Goal: Task Accomplishment & Management: Manage account settings

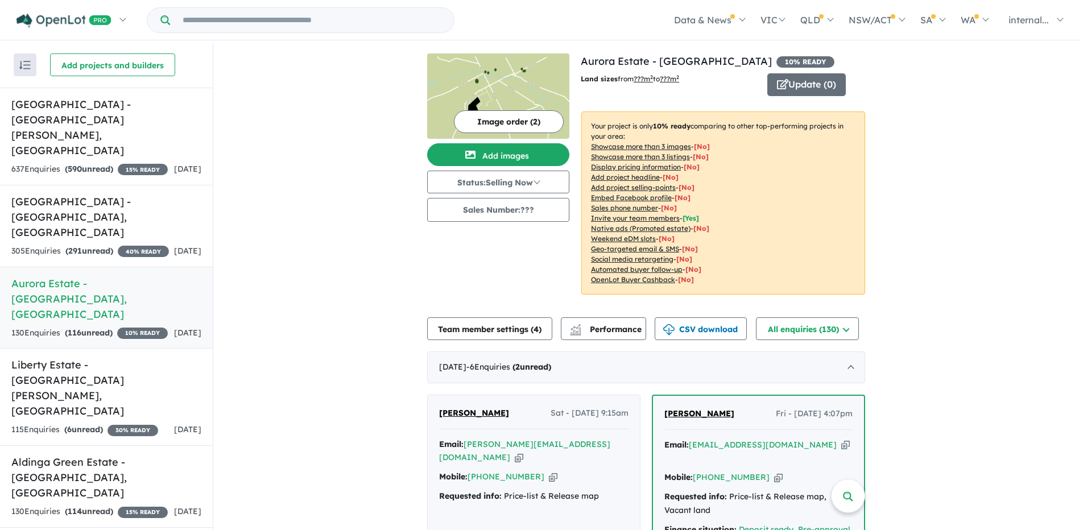
scroll to position [284, 0]
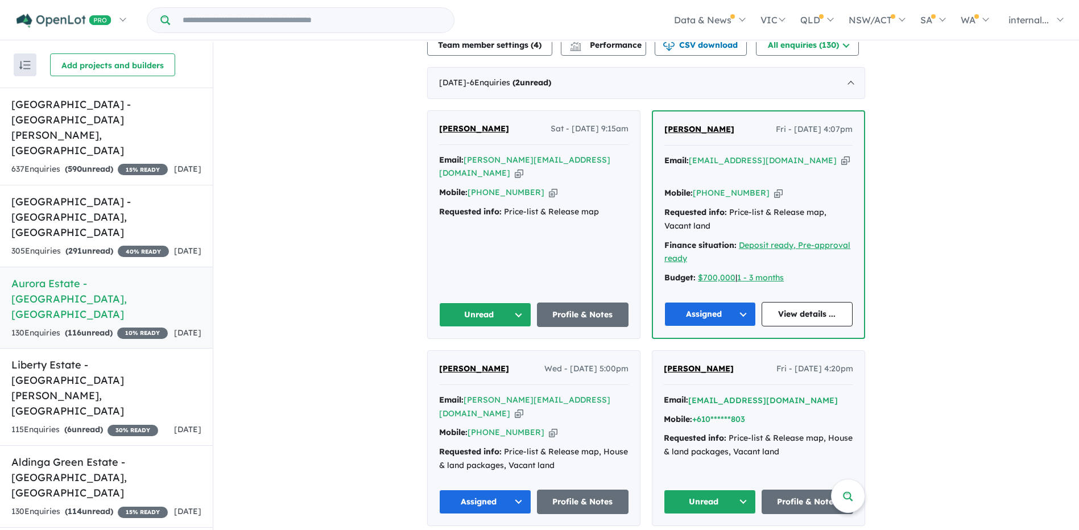
click at [523, 167] on icon "button" at bounding box center [519, 173] width 9 height 12
click at [501, 303] on button "Unread" at bounding box center [485, 315] width 92 height 24
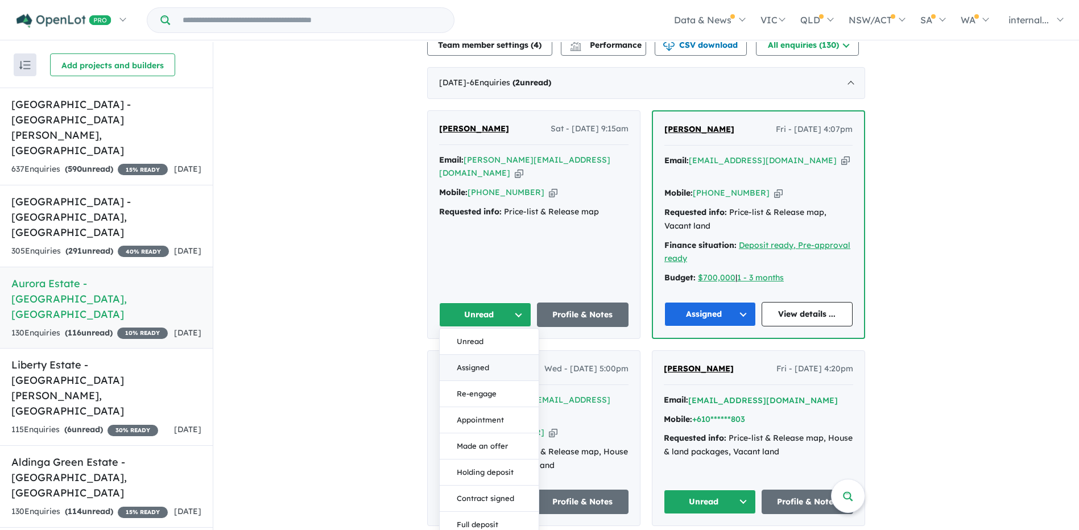
click at [480, 355] on button "Assigned" at bounding box center [489, 368] width 99 height 26
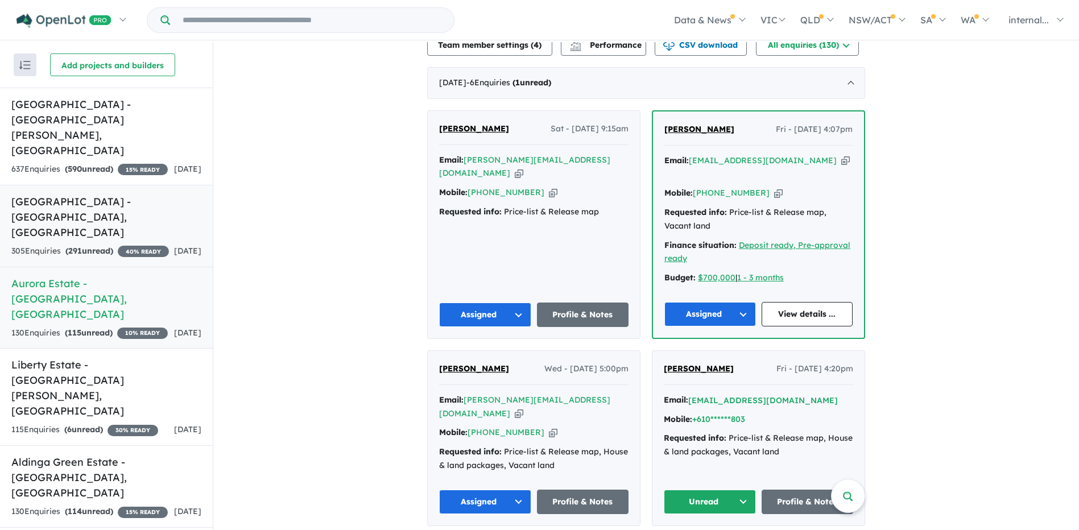
click at [90, 245] on div "305 Enquir ies ( 291 unread) 40 % READY" at bounding box center [90, 252] width 158 height 14
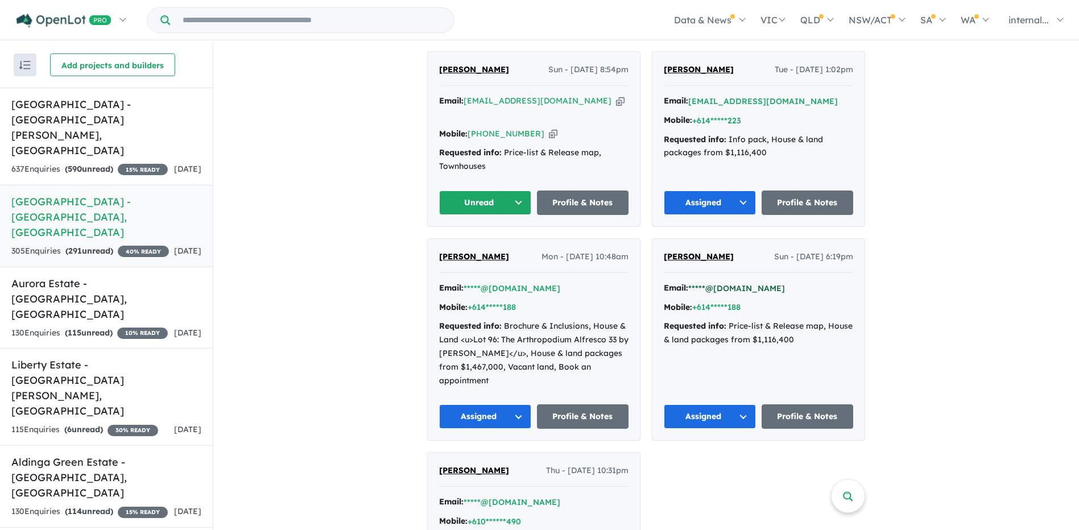
scroll to position [472, 0]
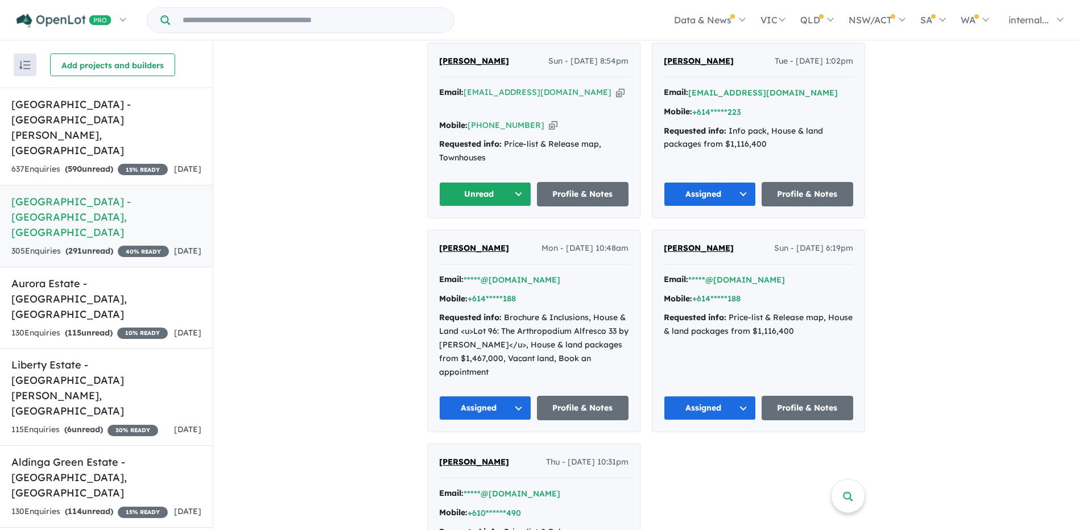
click at [616, 89] on icon "button" at bounding box center [620, 92] width 9 height 12
click at [616, 86] on icon "button" at bounding box center [620, 92] width 9 height 12
click at [549, 119] on icon "button" at bounding box center [553, 125] width 9 height 12
drag, startPoint x: 577, startPoint y: 90, endPoint x: 493, endPoint y: 86, distance: 84.3
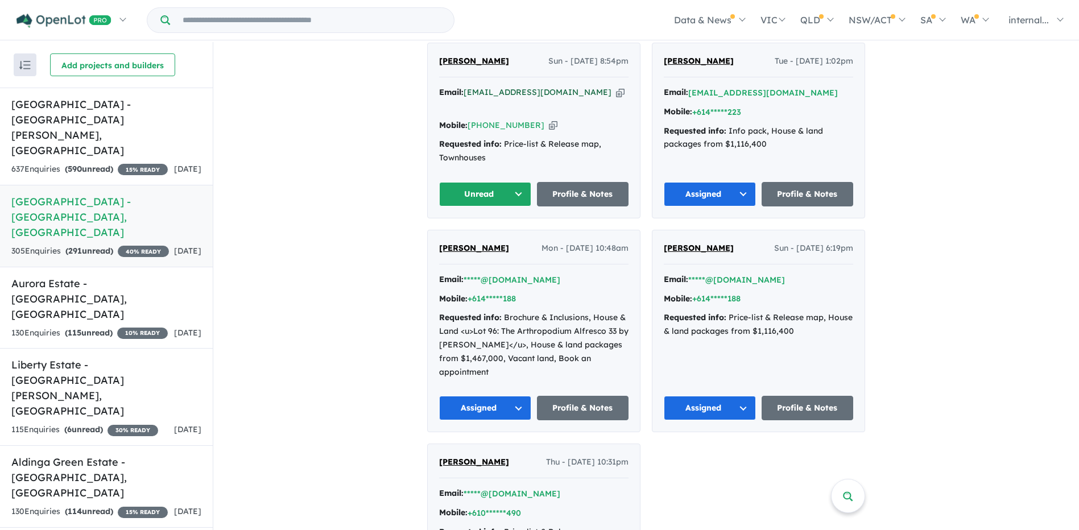
click at [616, 90] on icon "button" at bounding box center [620, 92] width 9 height 12
click at [549, 119] on icon "button" at bounding box center [553, 125] width 9 height 12
click at [495, 182] on button "Unread" at bounding box center [485, 194] width 92 height 24
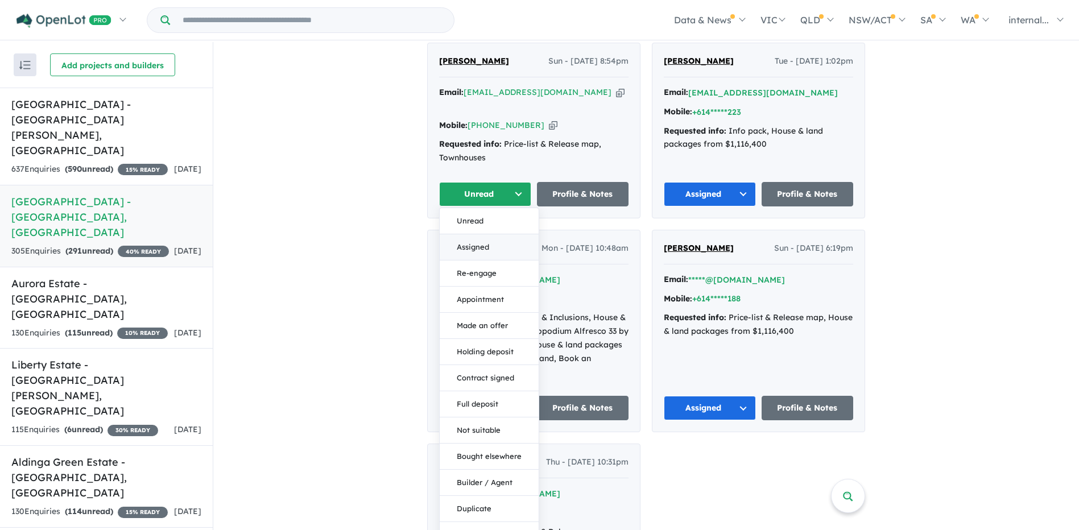
click at [490, 234] on button "Assigned" at bounding box center [489, 247] width 99 height 26
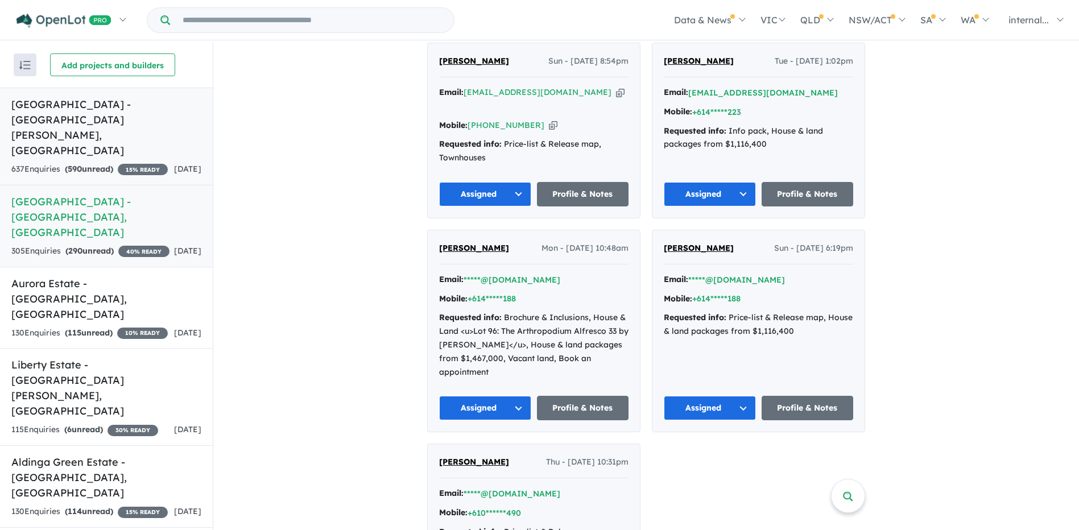
click at [98, 163] on div "637 Enquir ies ( 590 unread) 15 % READY" at bounding box center [89, 170] width 156 height 14
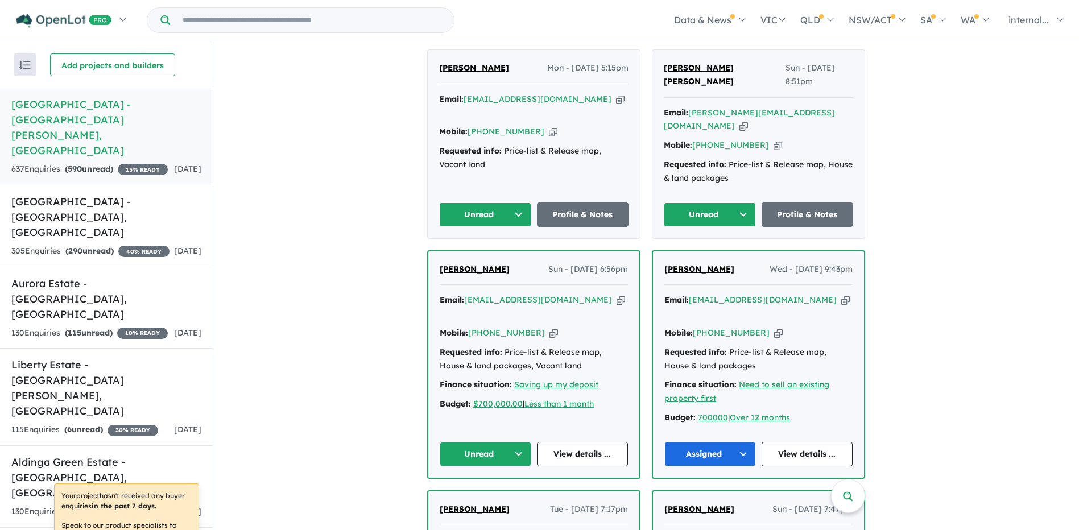
scroll to position [569, 0]
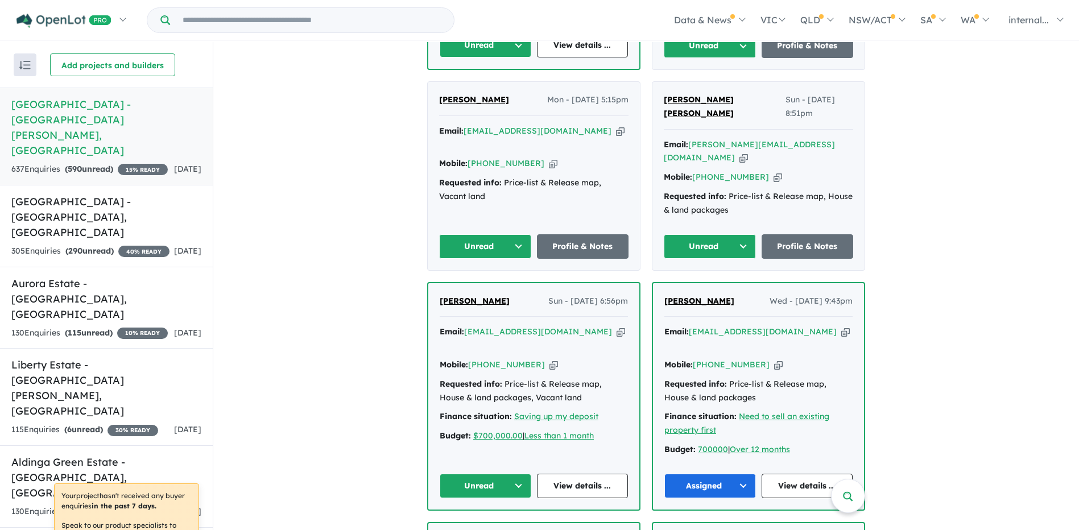
click at [616, 326] on icon "button" at bounding box center [620, 332] width 9 height 12
click at [549, 359] on icon "button" at bounding box center [553, 365] width 9 height 12
click at [616, 326] on icon "button" at bounding box center [620, 332] width 9 height 12
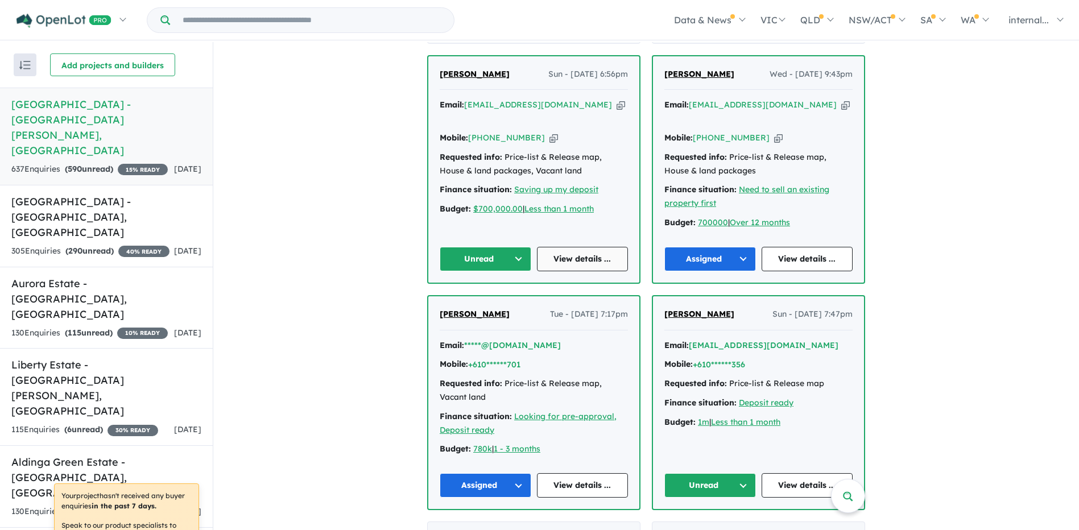
scroll to position [682, 0]
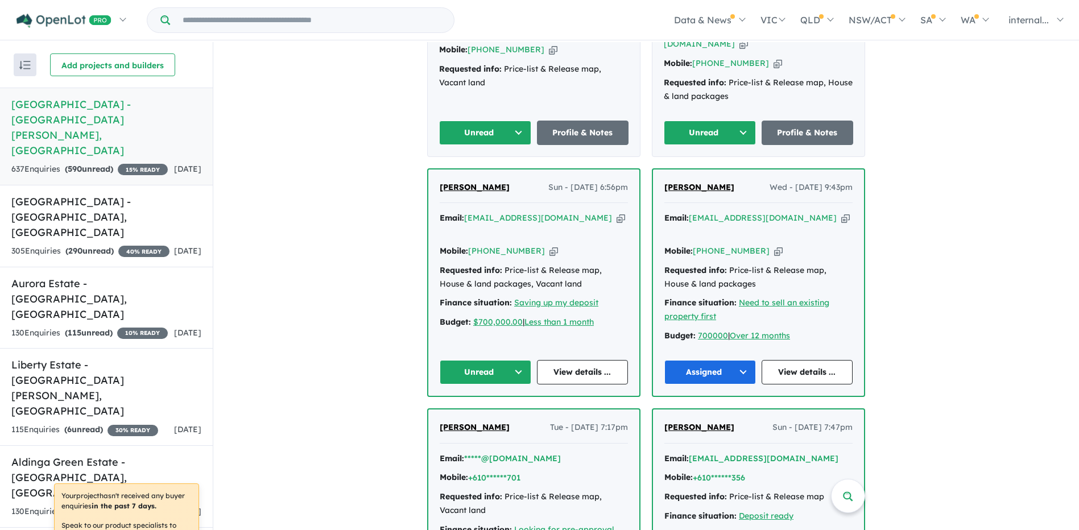
click at [490, 182] on span "[PERSON_NAME]" at bounding box center [475, 187] width 70 height 10
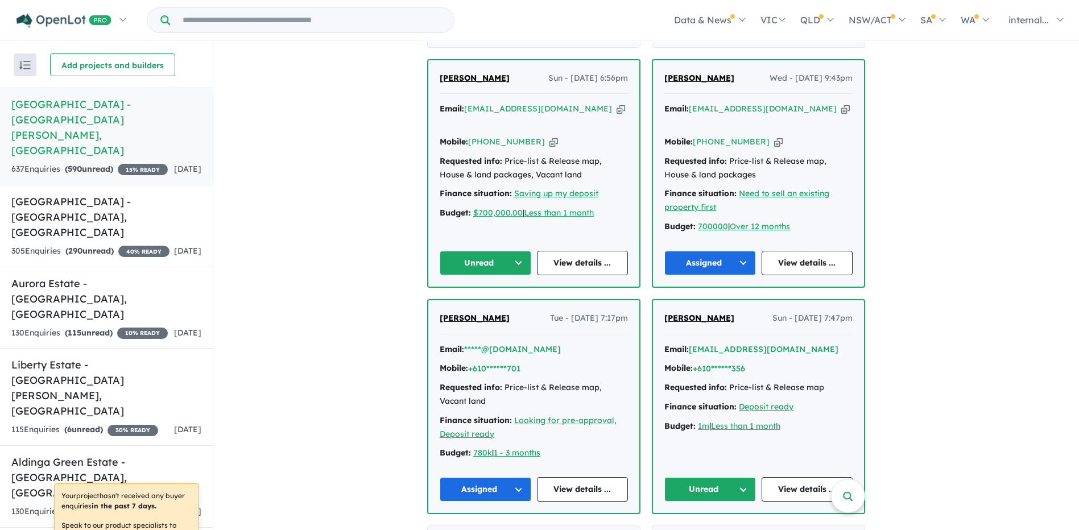
scroll to position [796, 0]
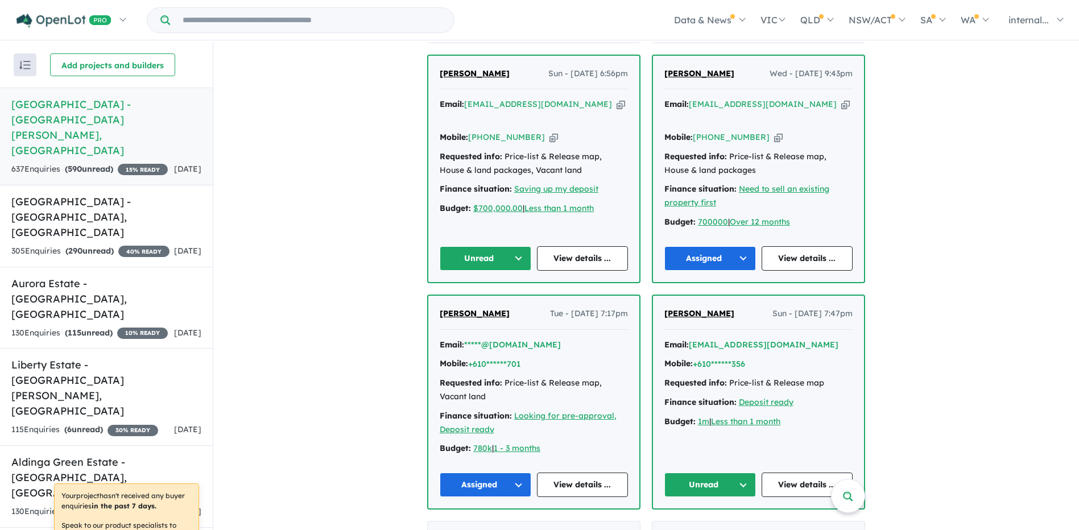
drag, startPoint x: 501, startPoint y: 180, endPoint x: 500, endPoint y: 187, distance: 7.5
click at [501, 246] on button "Unread" at bounding box center [486, 258] width 92 height 24
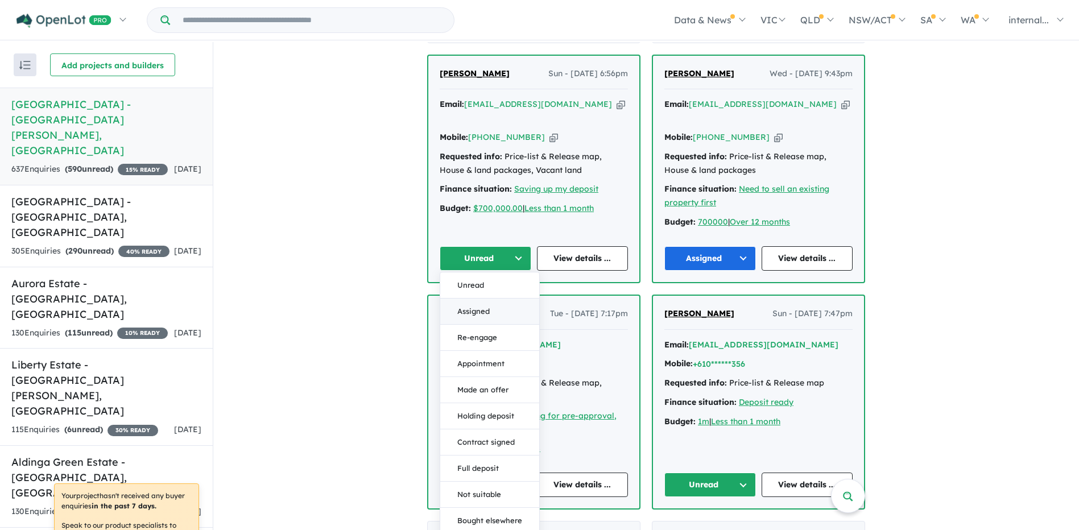
click at [470, 299] on button "Assigned" at bounding box center [489, 312] width 99 height 26
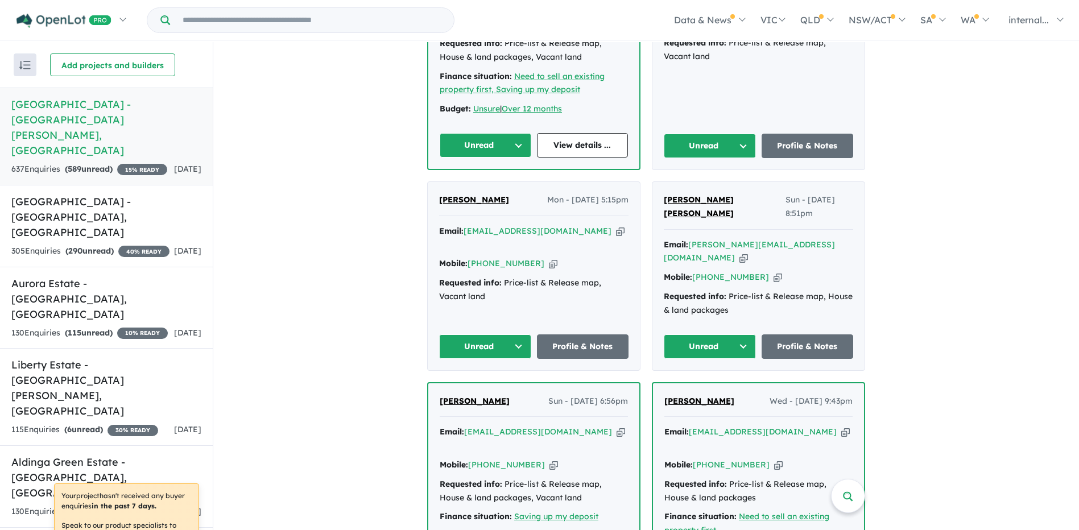
scroll to position [569, 0]
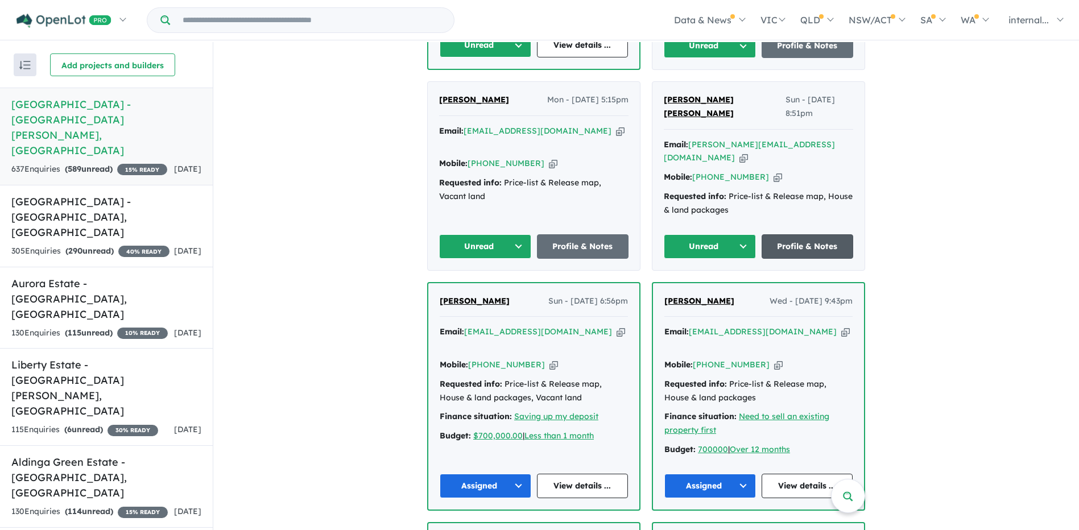
drag, startPoint x: 805, startPoint y: 103, endPoint x: 796, endPoint y: 180, distance: 77.9
click at [748, 152] on icon "button" at bounding box center [743, 158] width 9 height 12
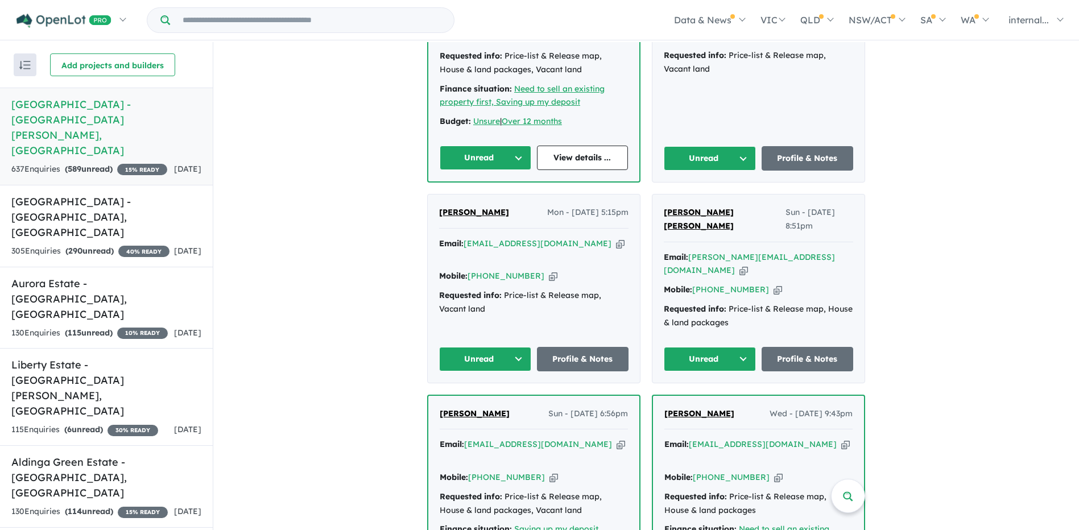
scroll to position [455, 0]
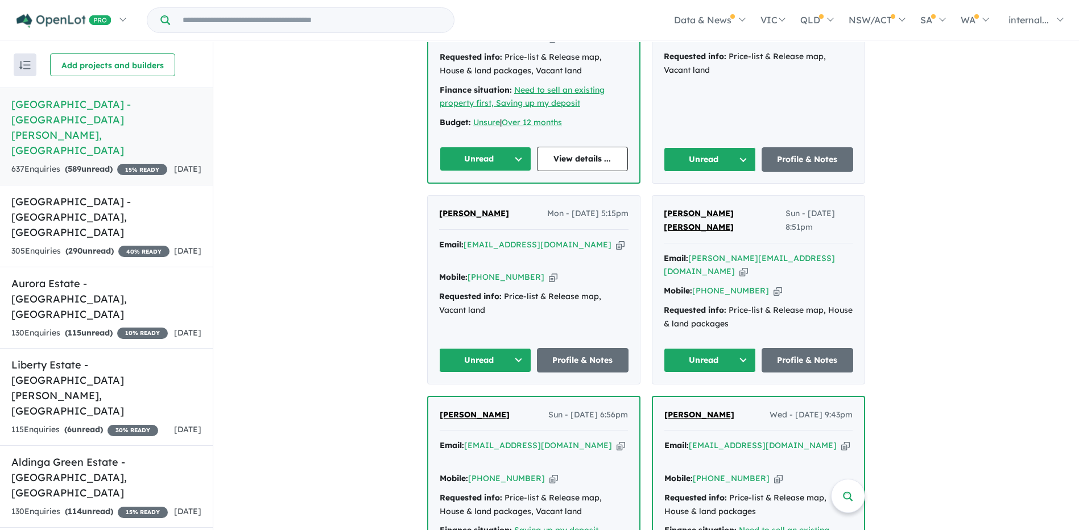
click at [696, 348] on button "Unread" at bounding box center [710, 360] width 92 height 24
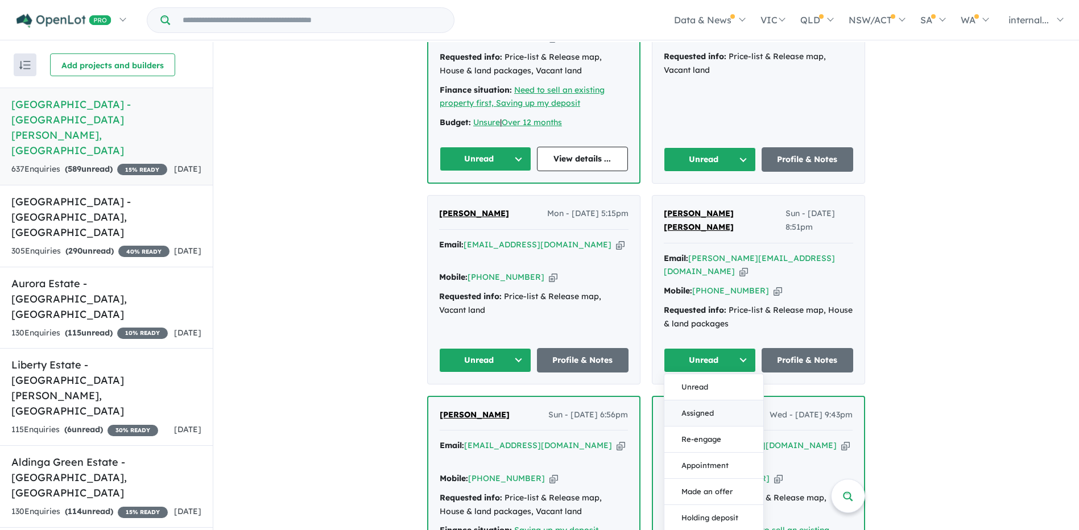
click at [695, 400] on button "Assigned" at bounding box center [713, 413] width 99 height 26
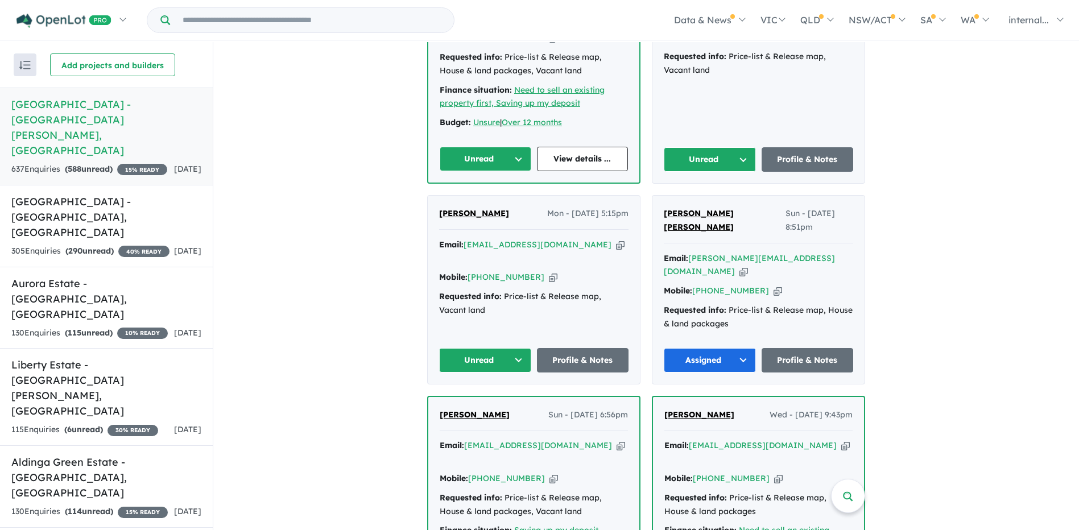
click at [616, 239] on icon "button" at bounding box center [620, 245] width 9 height 12
click at [549, 271] on icon "button" at bounding box center [553, 277] width 9 height 12
click at [578, 239] on a%20Sunset%20Estate%20-%20Seaford%20Meadows"] "[EMAIL_ADDRESS][DOMAIN_NAME]" at bounding box center [537, 244] width 148 height 10
click at [616, 239] on icon "button" at bounding box center [620, 245] width 9 height 12
click at [488, 348] on button "Unread" at bounding box center [485, 360] width 92 height 24
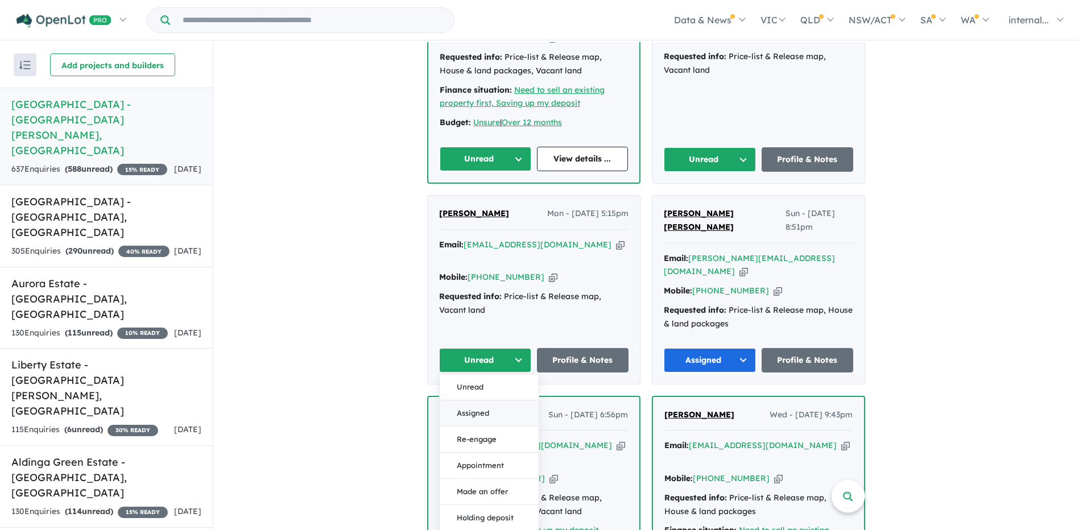
click at [474, 400] on button "Assigned" at bounding box center [489, 413] width 99 height 26
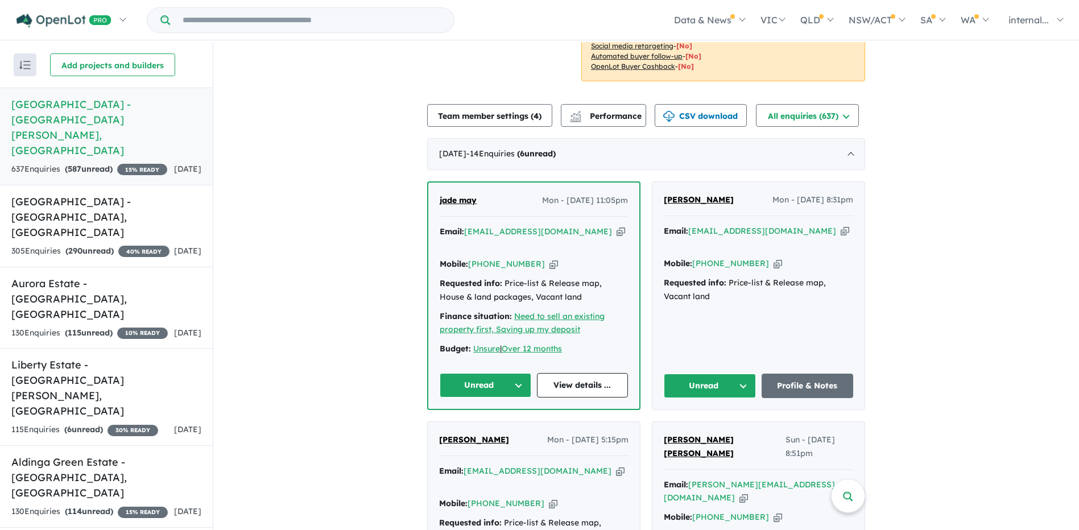
scroll to position [227, 0]
click at [840, 226] on icon "button" at bounding box center [844, 232] width 9 height 12
click at [773, 259] on icon "button" at bounding box center [777, 265] width 9 height 12
click at [840, 226] on icon "button" at bounding box center [844, 232] width 9 height 12
click at [723, 375] on button "Unread" at bounding box center [710, 387] width 92 height 24
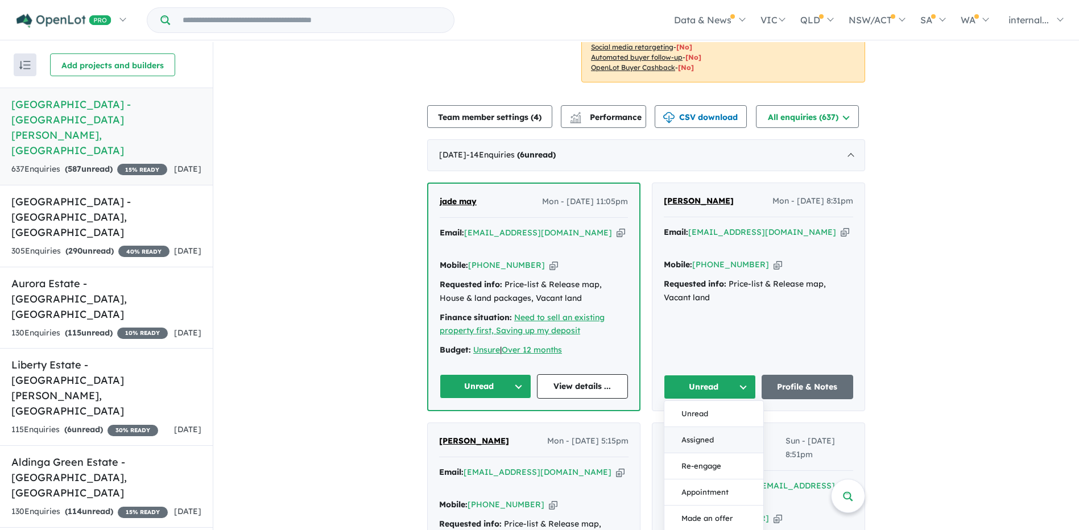
click at [713, 427] on button "Assigned" at bounding box center [713, 440] width 99 height 26
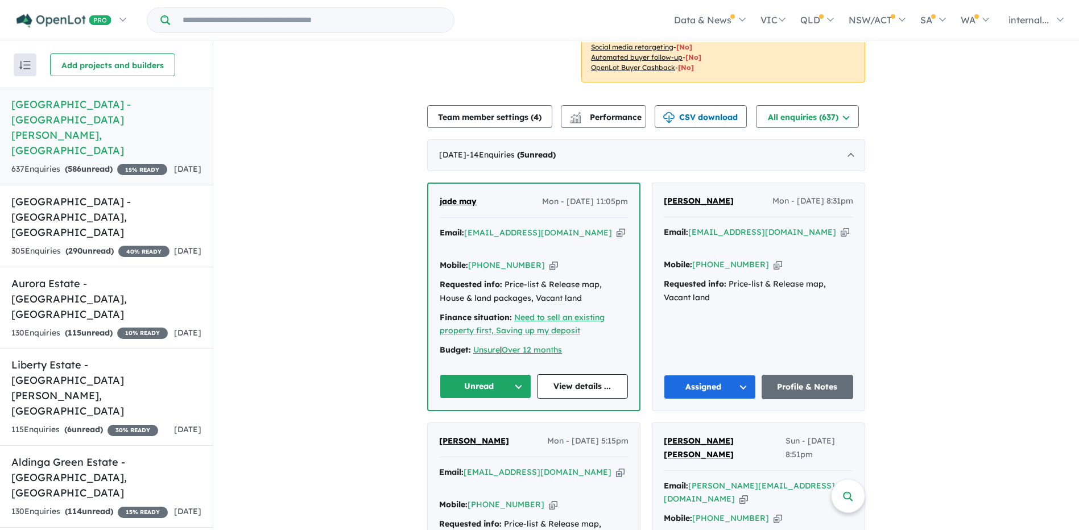
click at [616, 227] on icon "button" at bounding box center [620, 233] width 9 height 12
click at [465, 196] on span "jade may" at bounding box center [458, 201] width 37 height 10
click at [493, 374] on button "Unread" at bounding box center [486, 386] width 92 height 24
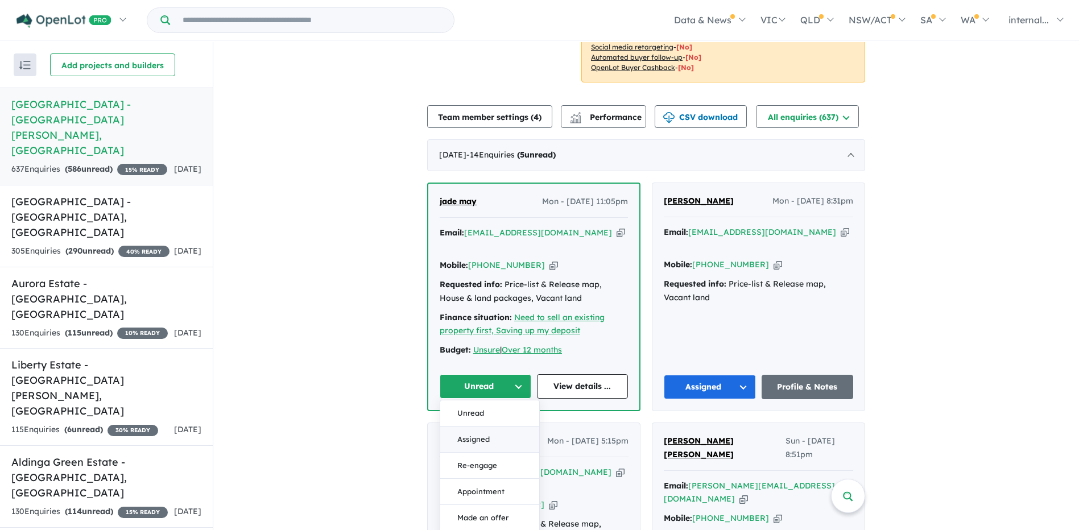
click at [484, 426] on button "Assigned" at bounding box center [489, 439] width 99 height 26
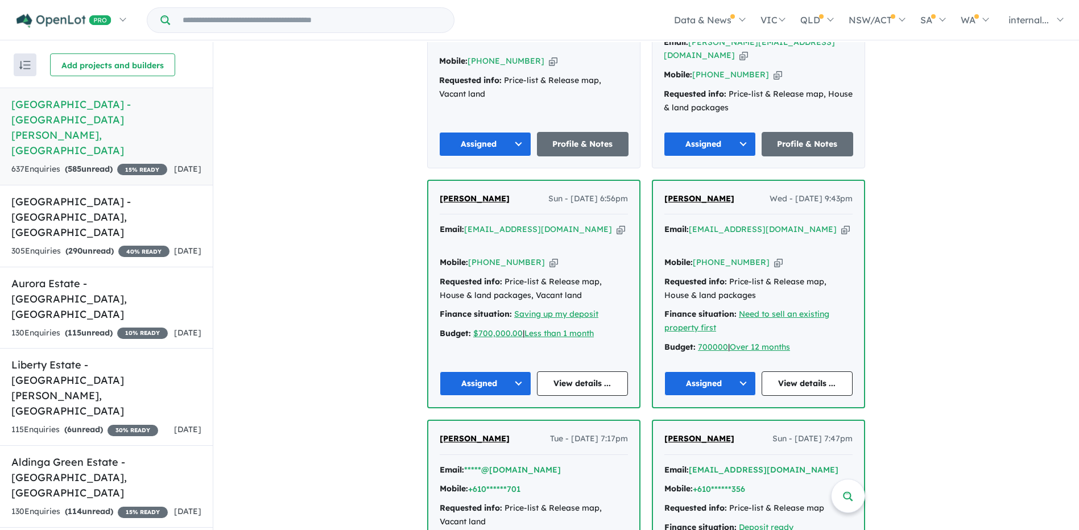
scroll to position [625, 0]
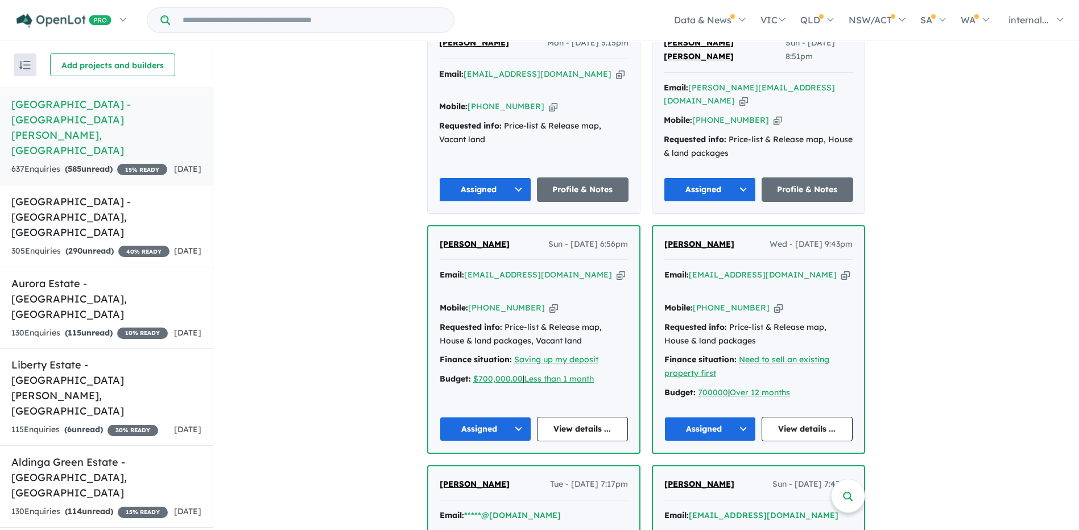
click at [841, 269] on icon "button" at bounding box center [845, 275] width 9 height 12
click at [774, 302] on icon "button" at bounding box center [778, 308] width 9 height 12
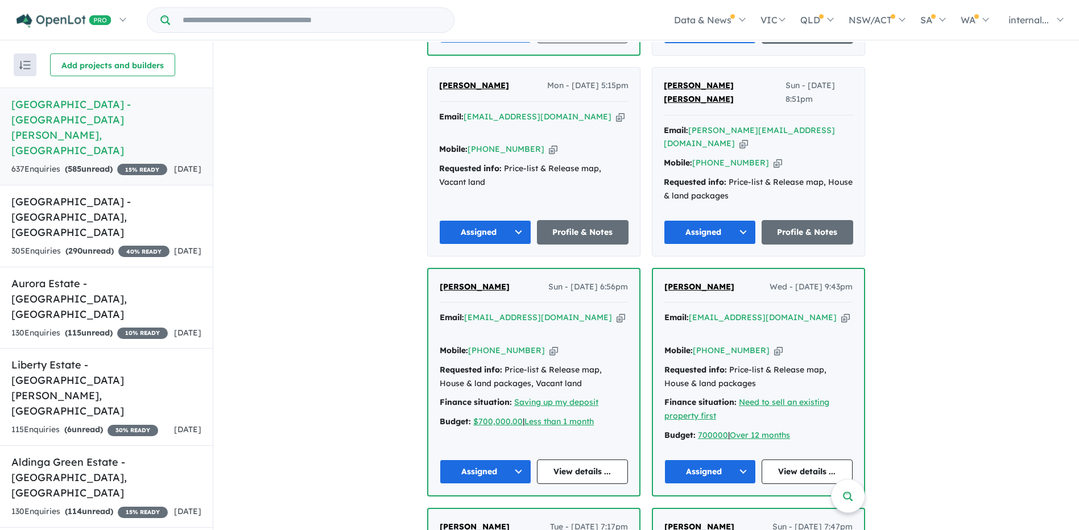
scroll to position [569, 0]
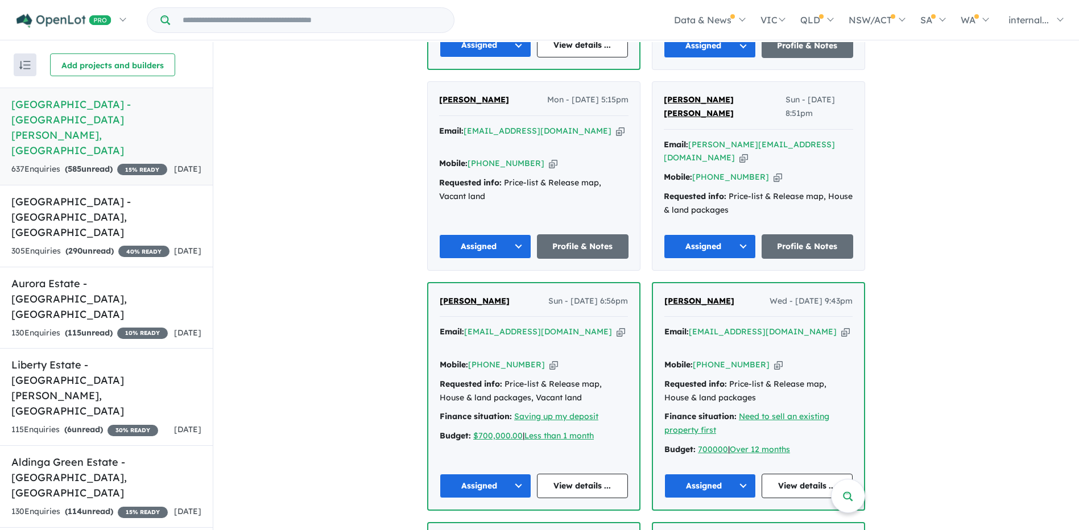
click at [616, 326] on icon "button" at bounding box center [620, 332] width 9 height 12
click at [549, 359] on icon "button" at bounding box center [553, 365] width 9 height 12
click at [616, 326] on icon "button" at bounding box center [620, 332] width 9 height 12
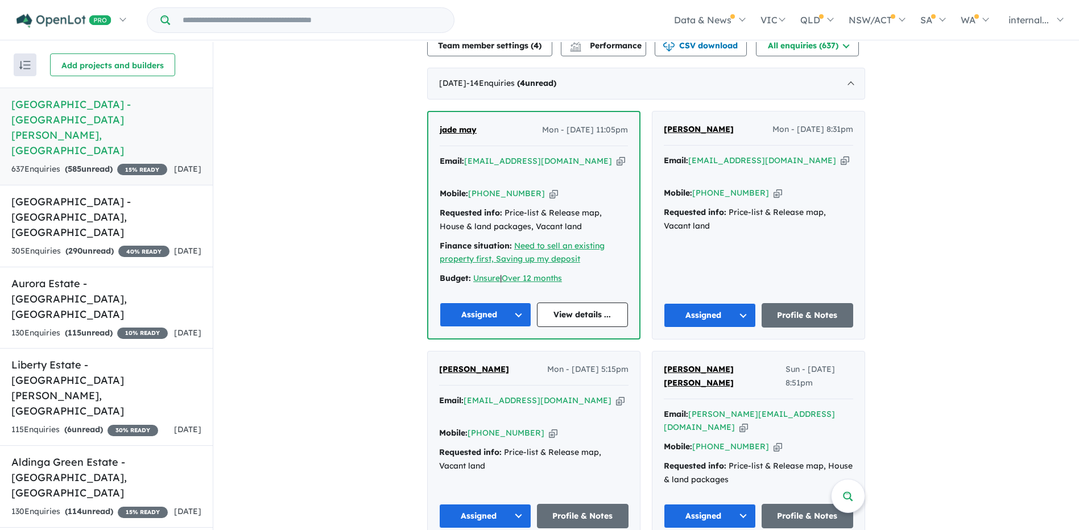
scroll to position [284, 0]
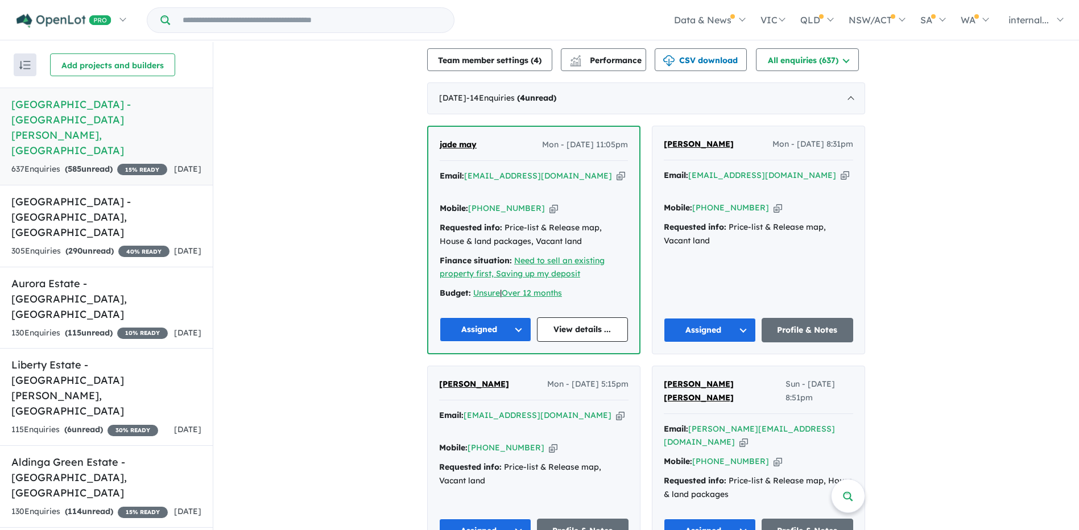
click at [748, 436] on icon "button" at bounding box center [743, 442] width 9 height 12
click at [773, 455] on icon "button" at bounding box center [777, 461] width 9 height 12
drag, startPoint x: 591, startPoint y: 386, endPoint x: 546, endPoint y: 415, distance: 54.3
click at [616, 409] on icon "button" at bounding box center [620, 415] width 9 height 12
click at [549, 442] on icon "button" at bounding box center [553, 448] width 9 height 12
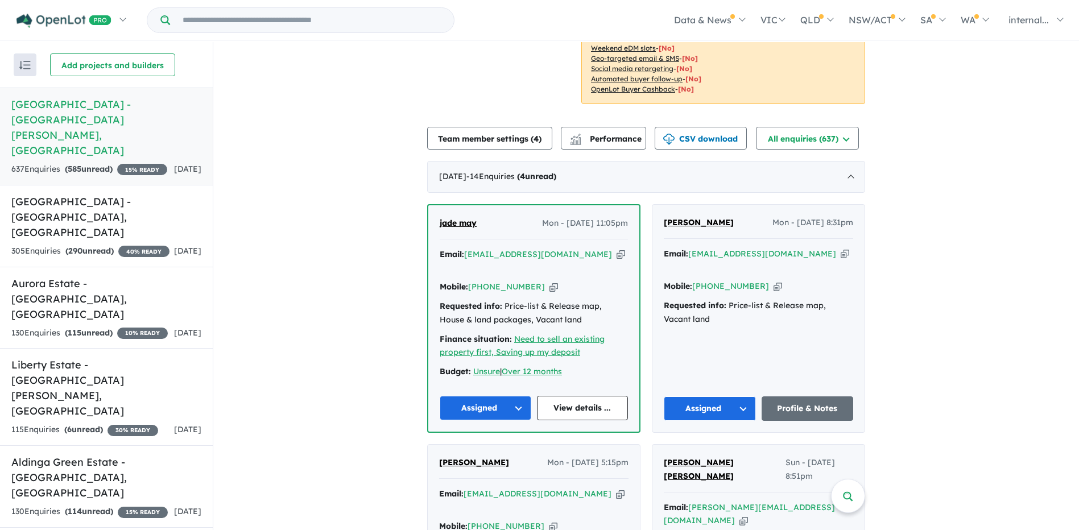
scroll to position [171, 0]
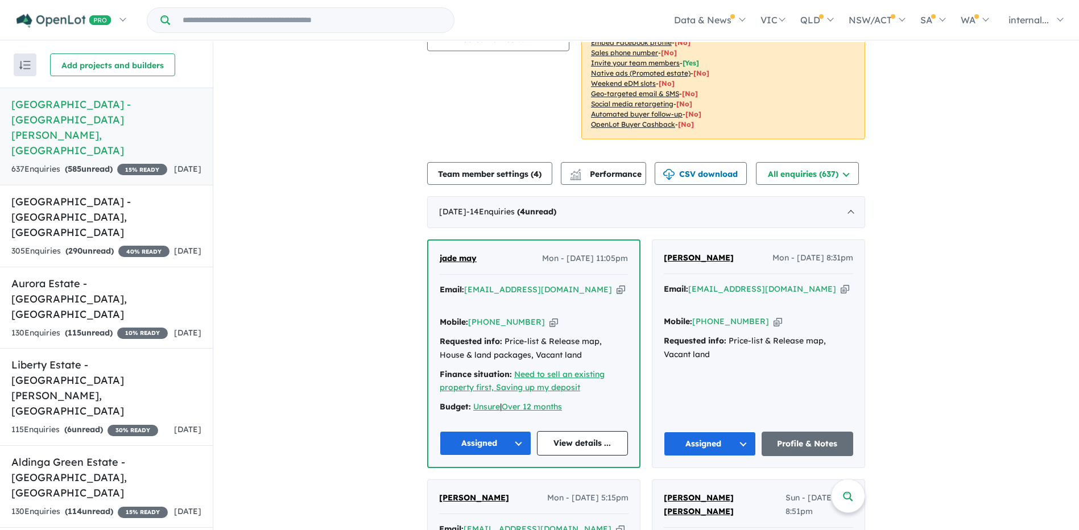
click at [840, 283] on icon "button" at bounding box center [844, 289] width 9 height 12
click at [773, 316] on icon "button" at bounding box center [777, 322] width 9 height 12
drag, startPoint x: 585, startPoint y: 274, endPoint x: 401, endPoint y: 449, distance: 253.4
click at [616, 284] on icon "button" at bounding box center [620, 290] width 9 height 12
click at [549, 316] on icon "button" at bounding box center [553, 322] width 9 height 12
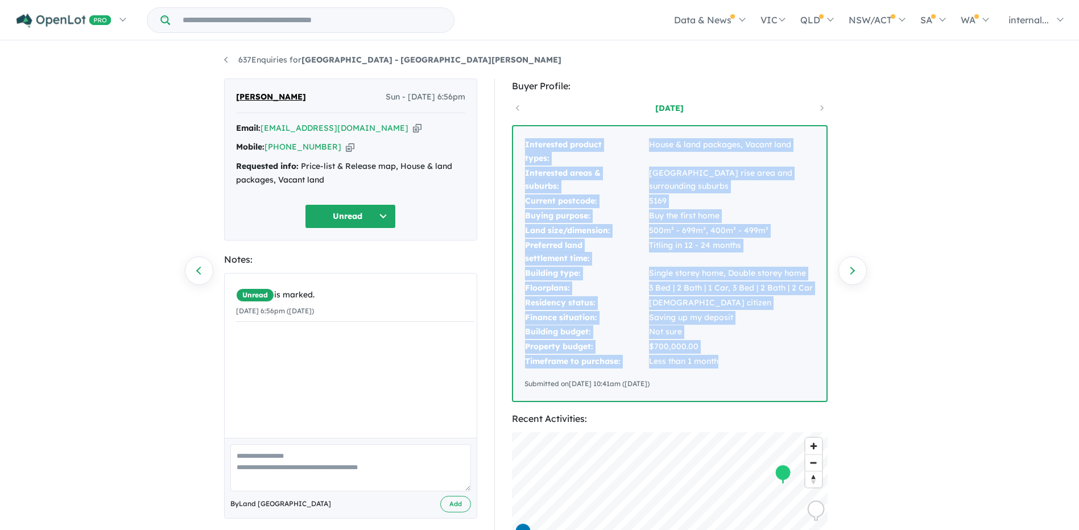
drag, startPoint x: 721, startPoint y: 363, endPoint x: 522, endPoint y: 131, distance: 305.7
click at [522, 131] on div "Interested product types: House & land packages, Vacant land Interested areas &…" at bounding box center [669, 263] width 313 height 275
copy tbody "Interested product types: House & land packages, Vacant land Interested areas &…"
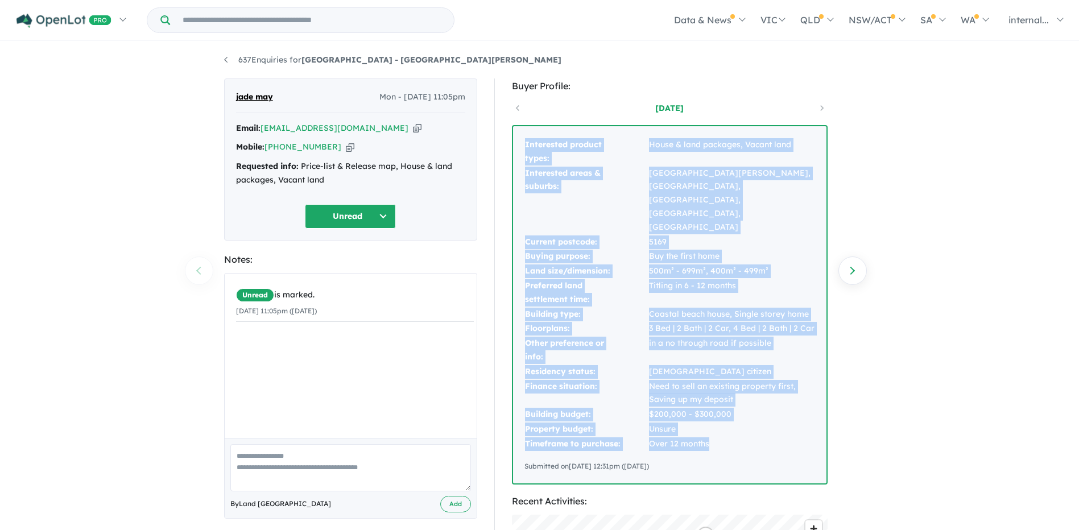
drag, startPoint x: 718, startPoint y: 415, endPoint x: 521, endPoint y: 145, distance: 333.4
click at [521, 145] on div "Interested product types: House & land packages, Vacant land Interested areas &…" at bounding box center [669, 304] width 313 height 357
copy tbody "Interested product types: House & land packages, Vacant land Interested areas &…"
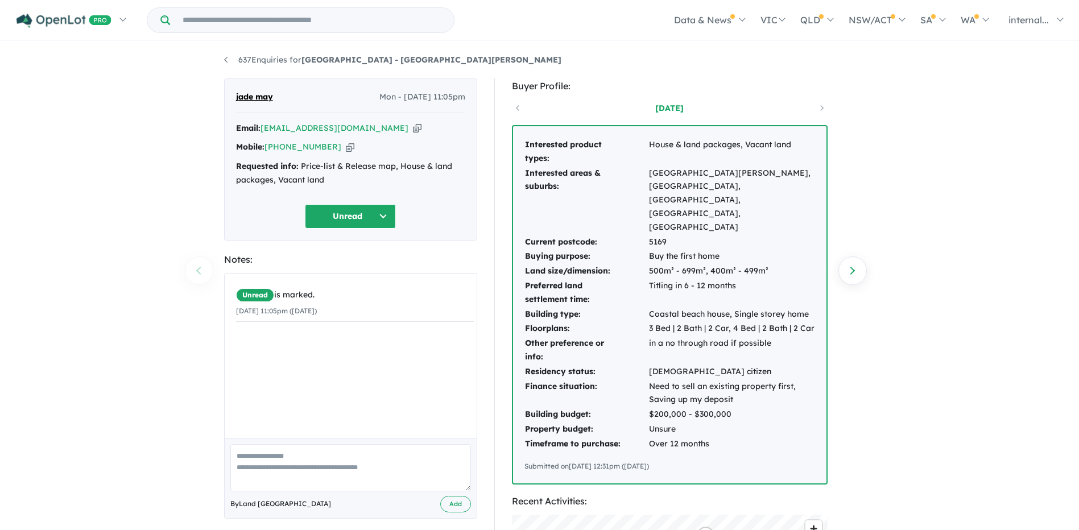
click at [821, 139] on div "Interested product types: House & land packages, Vacant land Interested areas &…" at bounding box center [669, 304] width 313 height 357
